Goal: Find specific page/section: Find specific page/section

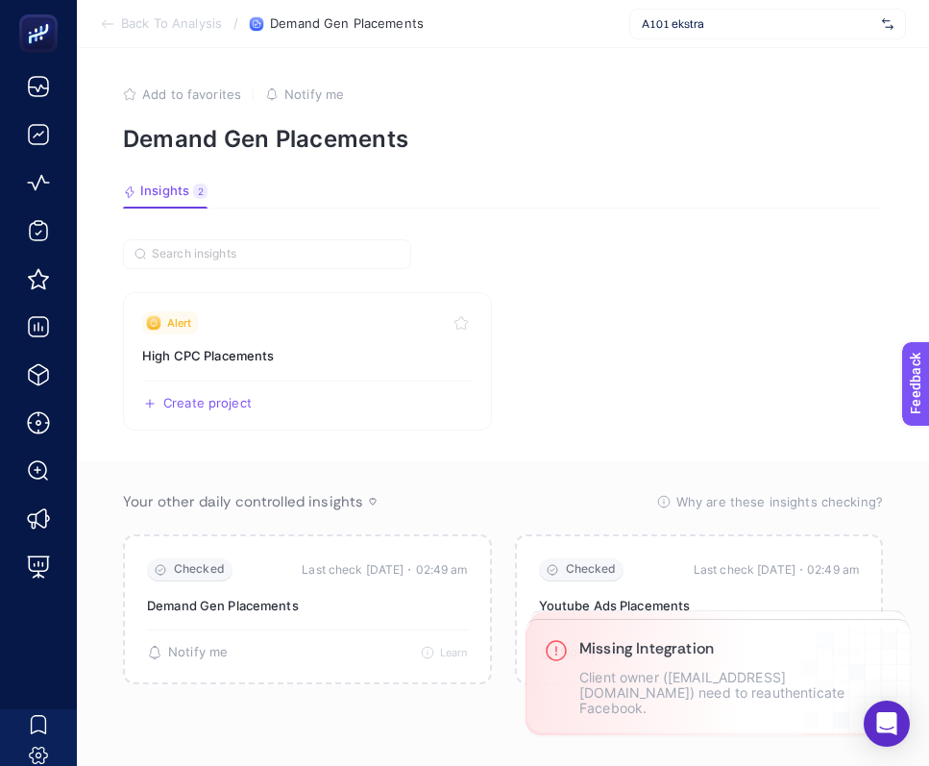
click at [730, 30] on span "A101 ekstra" at bounding box center [758, 23] width 233 height 15
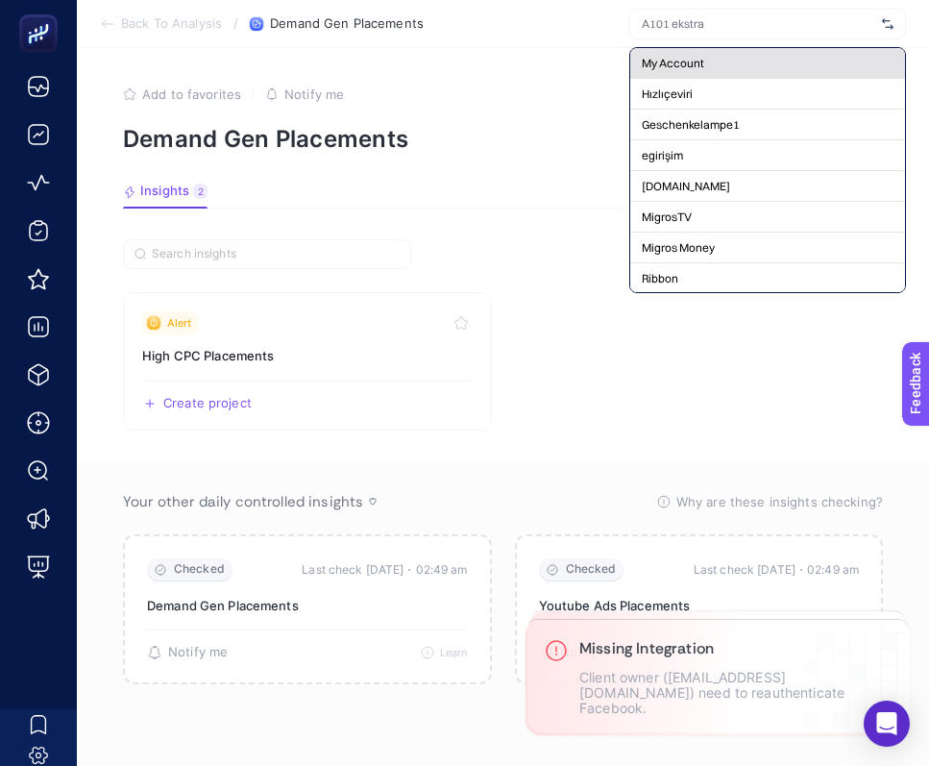
click at [711, 79] on div "My Account" at bounding box center [767, 94] width 275 height 31
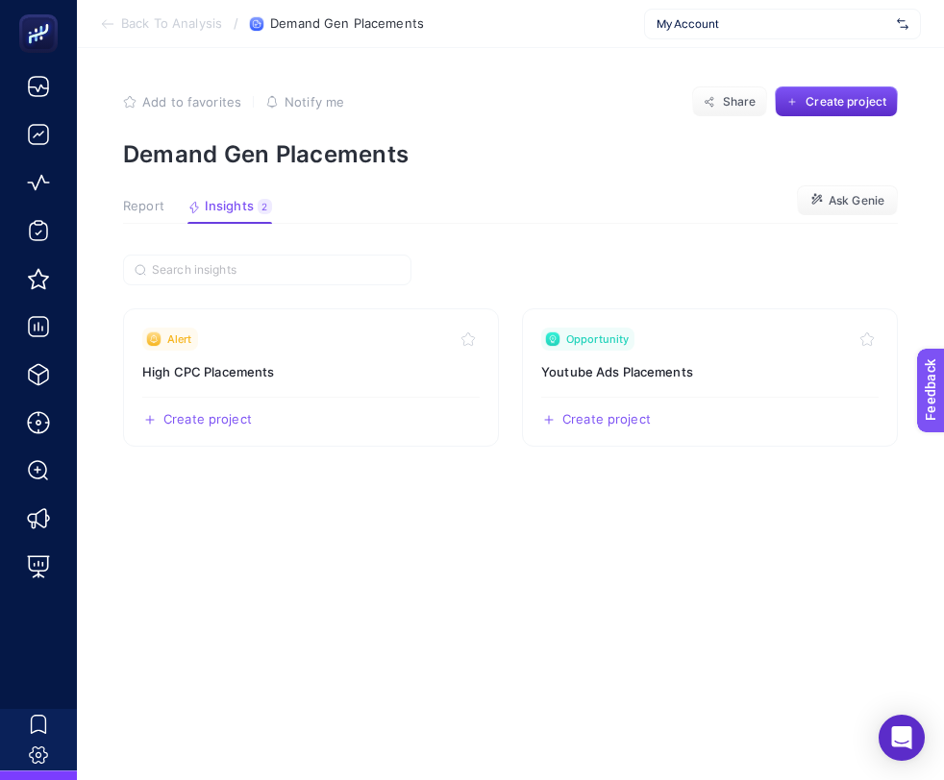
click at [149, 213] on span "Report" at bounding box center [143, 206] width 41 height 15
